Goal: Task Accomplishment & Management: Complete application form

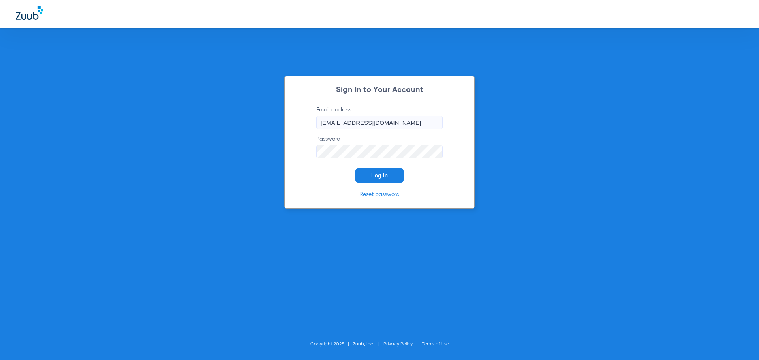
click at [390, 178] on button "Log In" at bounding box center [379, 175] width 48 height 14
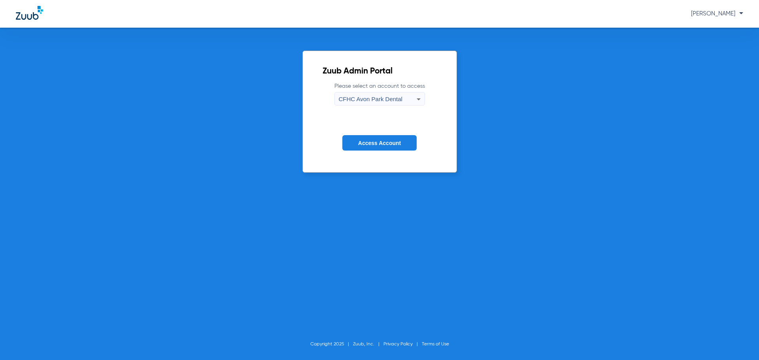
click at [411, 98] on div "CFHC Avon Park Dental" at bounding box center [378, 98] width 78 height 13
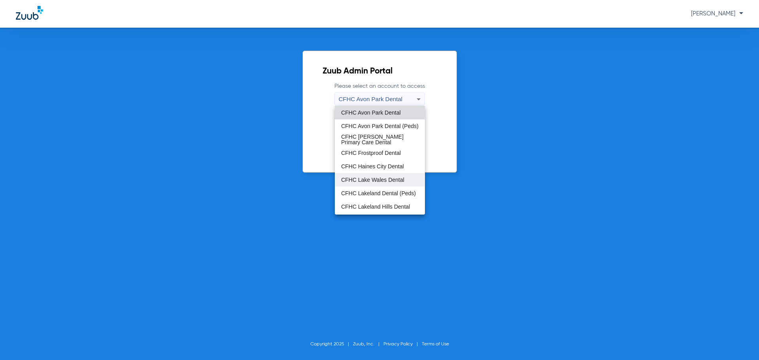
click at [376, 179] on span "CFHC Lake Wales Dental" at bounding box center [372, 180] width 63 height 6
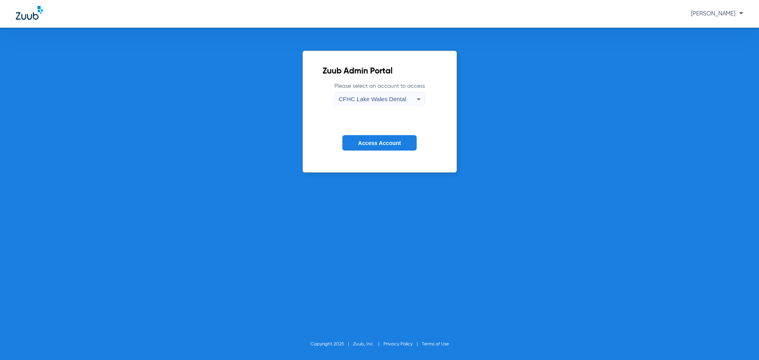
click at [373, 146] on span "Access Account" at bounding box center [379, 143] width 43 height 6
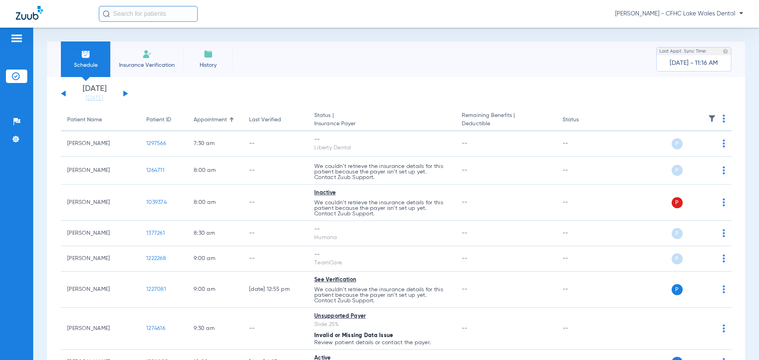
click at [125, 94] on button at bounding box center [125, 93] width 5 height 6
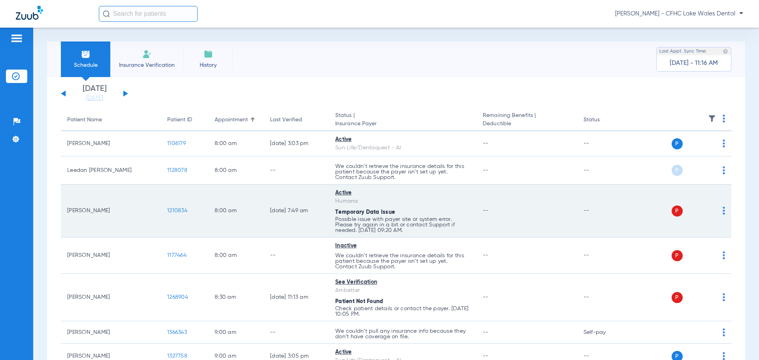
click at [167, 213] on span "1210834" at bounding box center [177, 211] width 20 height 6
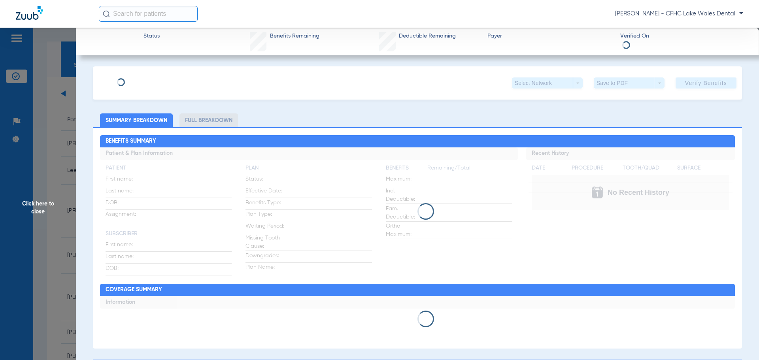
type input "[PERSON_NAME]"
type input "[DATE]"
type input "127568955 01"
type input "GOLD PLUS"
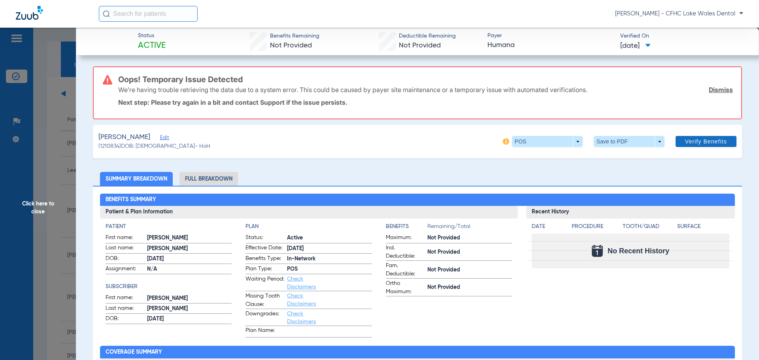
click at [712, 88] on link "Dismiss" at bounding box center [721, 90] width 24 height 8
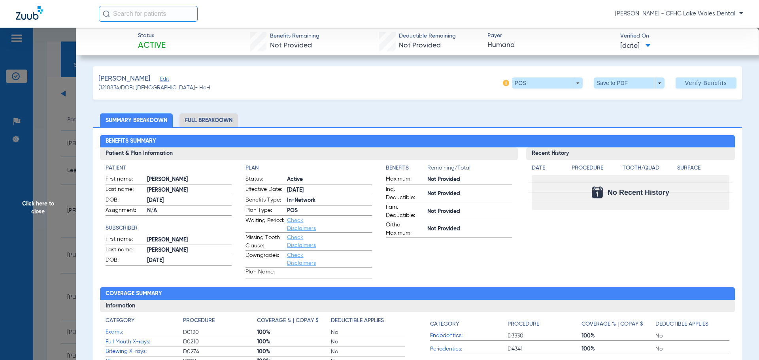
click at [167, 78] on span "Edit" at bounding box center [163, 80] width 7 height 8
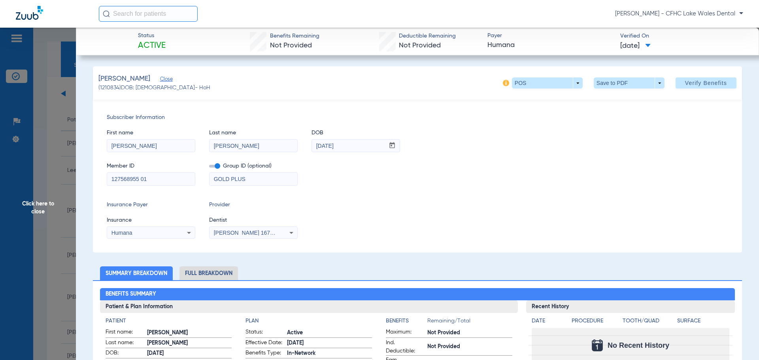
drag, startPoint x: 251, startPoint y: 183, endPoint x: 103, endPoint y: 200, distance: 148.4
click at [103, 200] on div "Subscriber Information First name [PERSON_NAME] Last name [PERSON_NAME] mm / dd…" at bounding box center [417, 176] width 649 height 153
